Goal: Browse casually: Explore the website without a specific task or goal

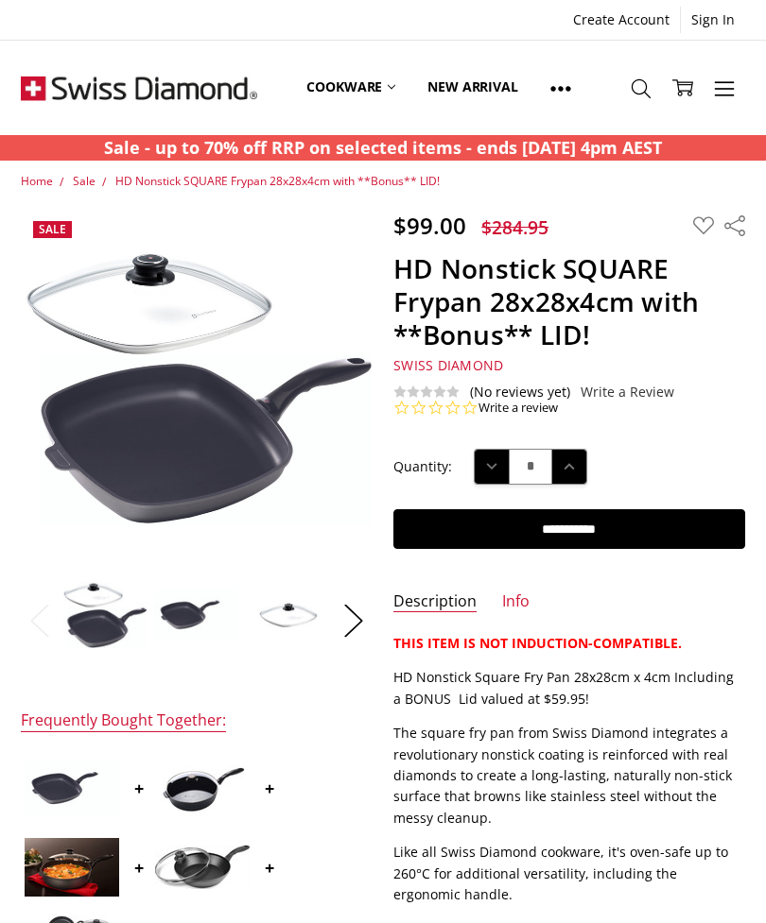
click at [179, 614] on img at bounding box center [196, 615] width 86 height 53
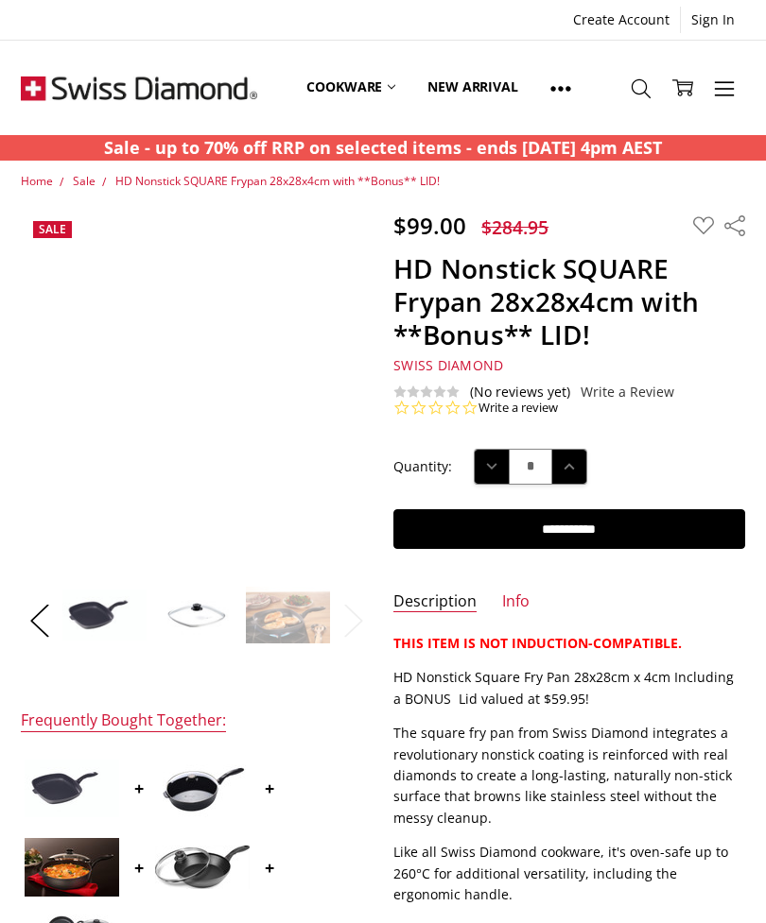
click at [195, 616] on img at bounding box center [196, 615] width 86 height 59
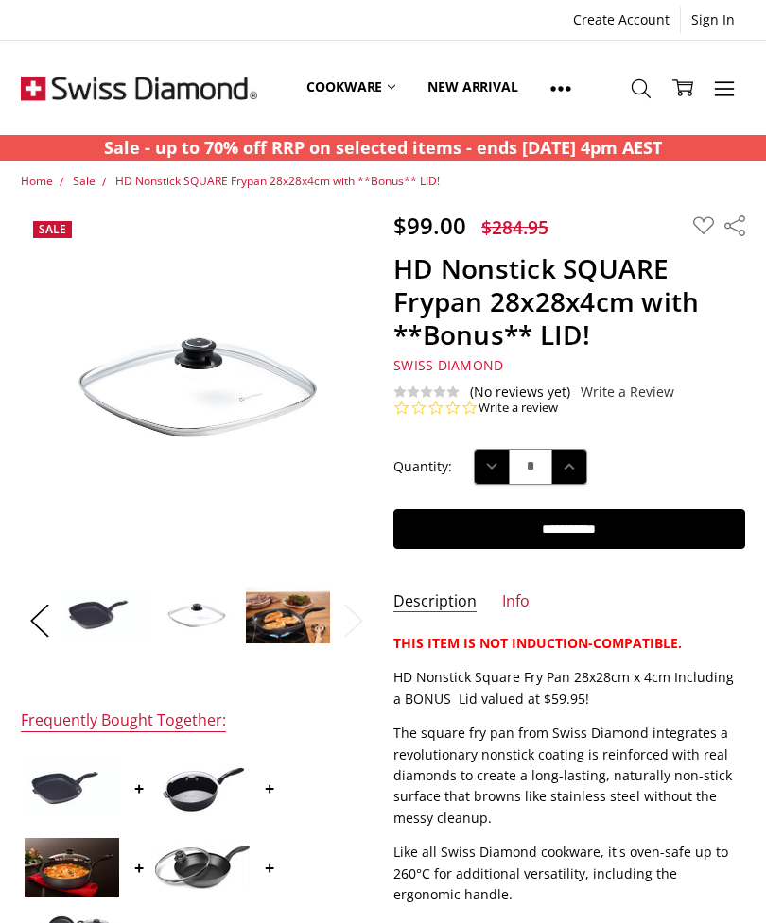
click at [282, 616] on img at bounding box center [288, 615] width 86 height 59
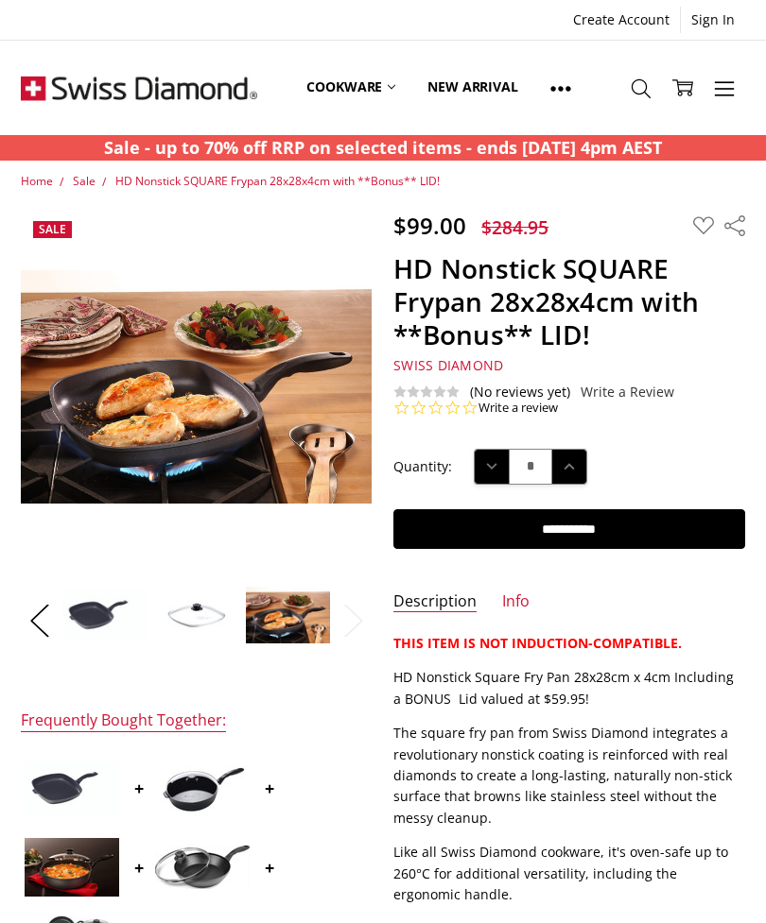
click at [153, 411] on img at bounding box center [626, 615] width 1210 height 806
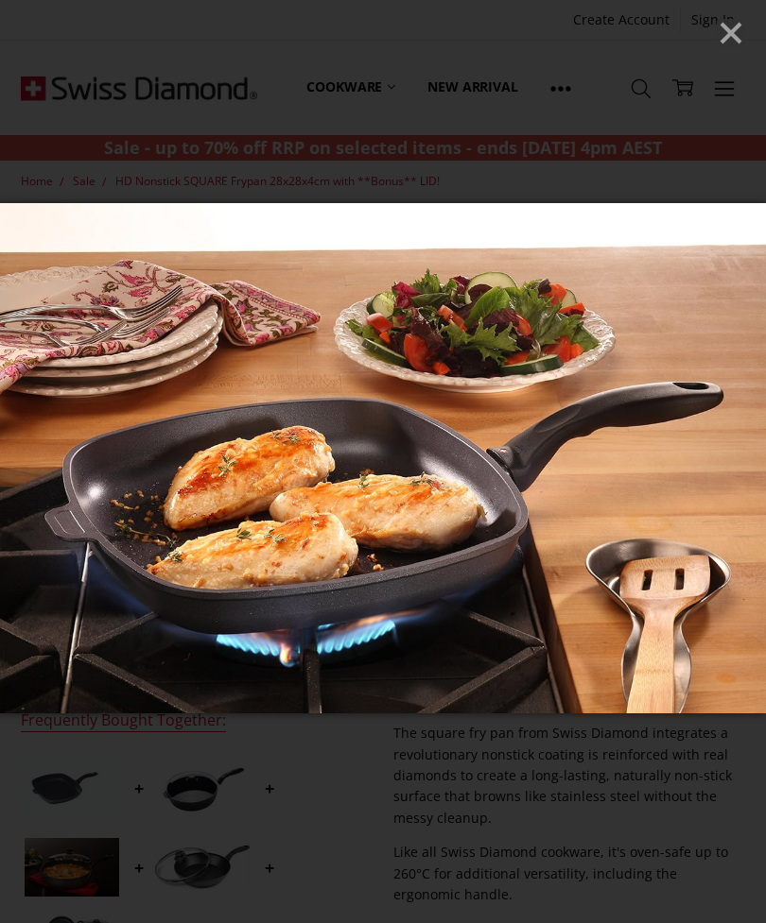
click at [700, 471] on img at bounding box center [383, 458] width 766 height 510
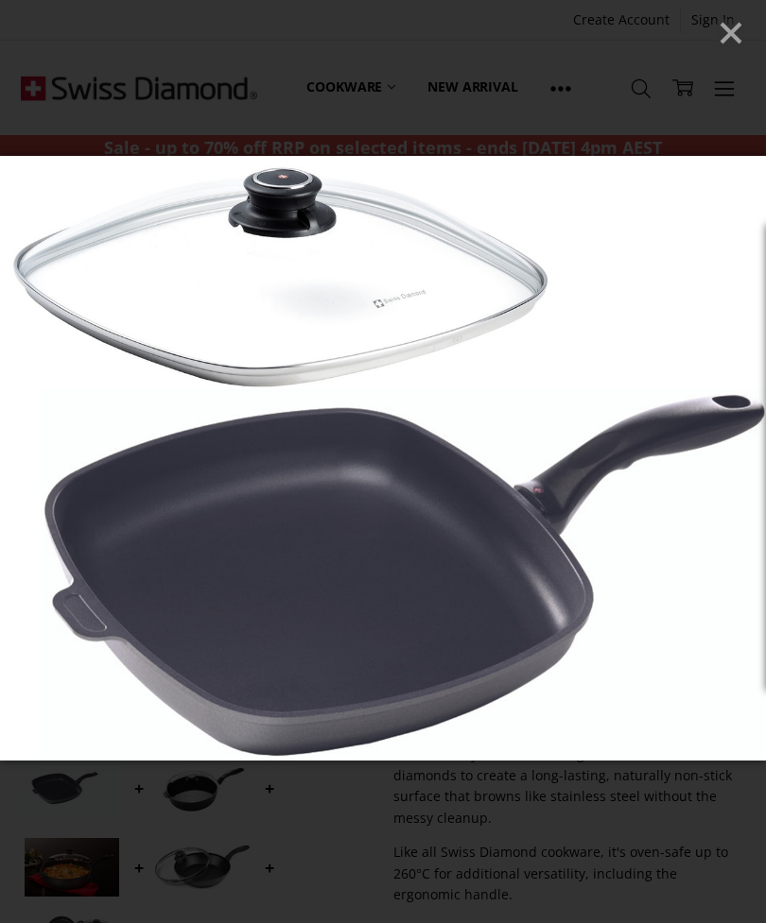
click at [716, 33] on icon "Close" at bounding box center [730, 33] width 28 height 28
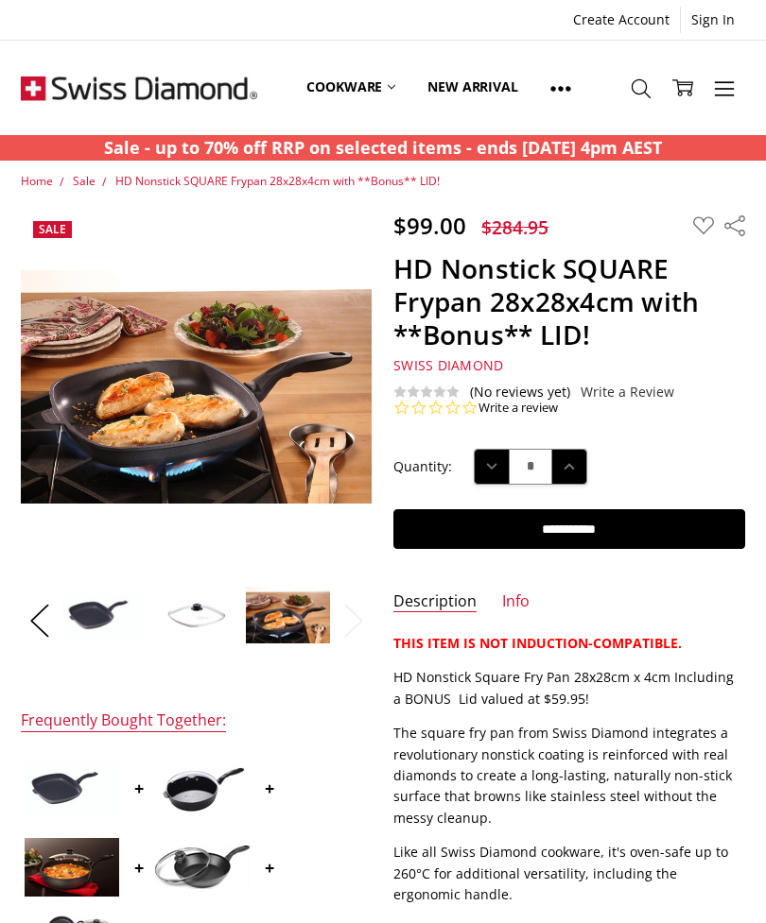
click at [89, 618] on img at bounding box center [104, 615] width 86 height 53
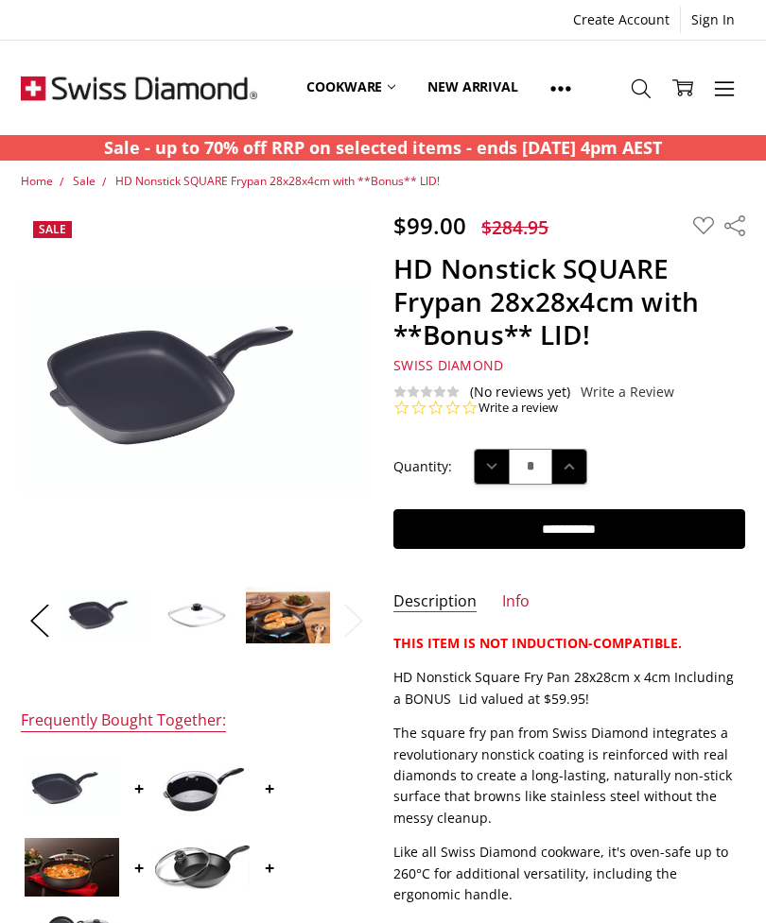
click at [186, 612] on img at bounding box center [196, 615] width 86 height 59
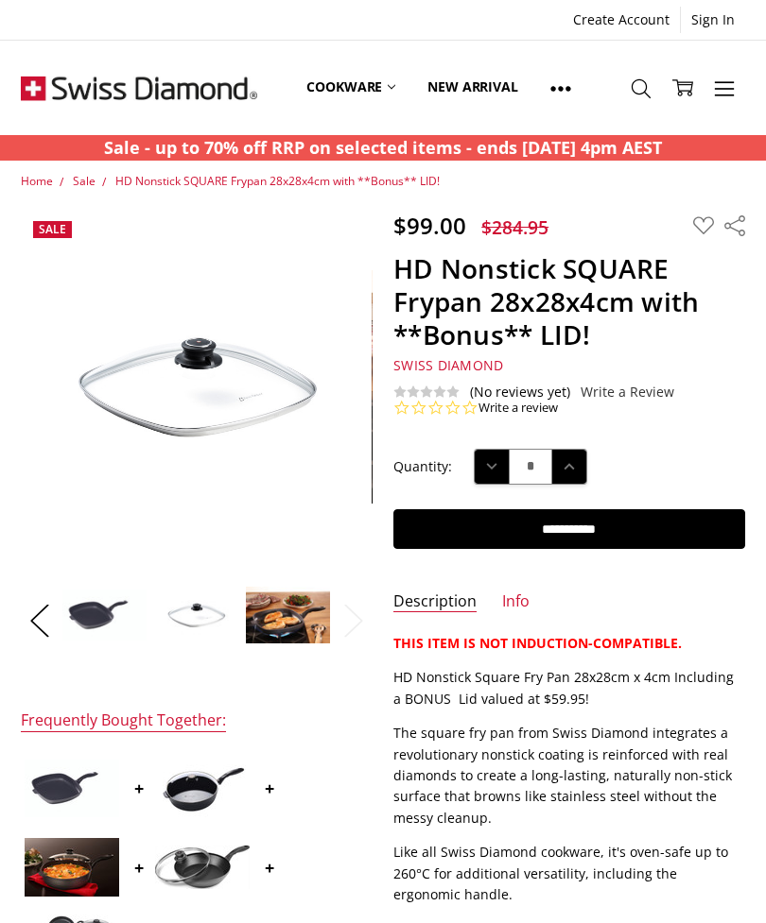
click at [98, 612] on img at bounding box center [104, 615] width 86 height 53
